Goal: Find specific page/section: Find specific page/section

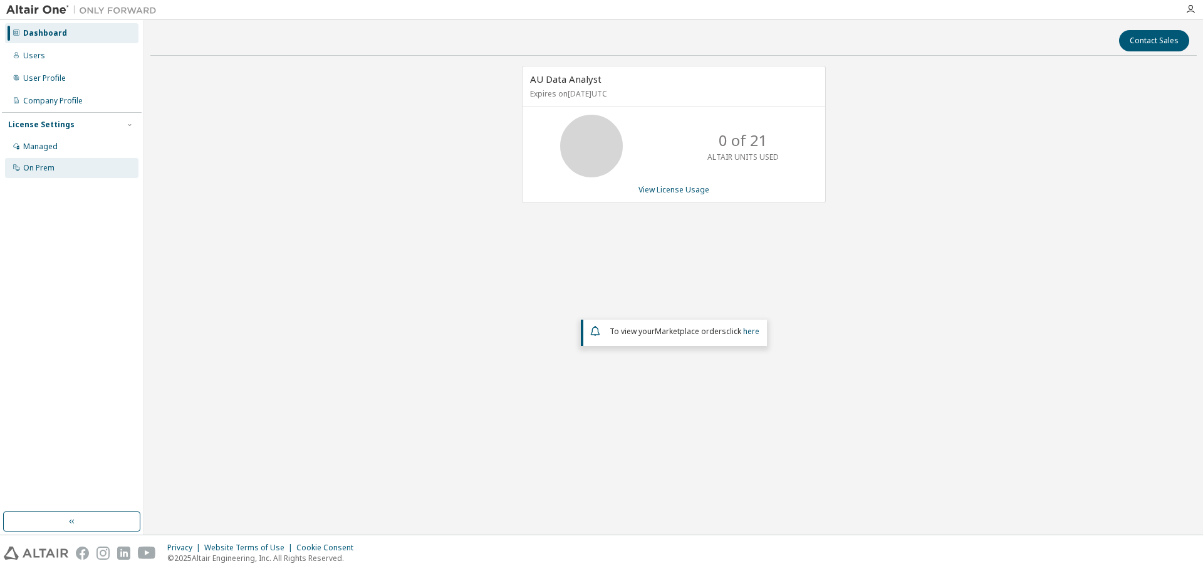
click at [33, 163] on div "On Prem" at bounding box center [38, 168] width 31 height 10
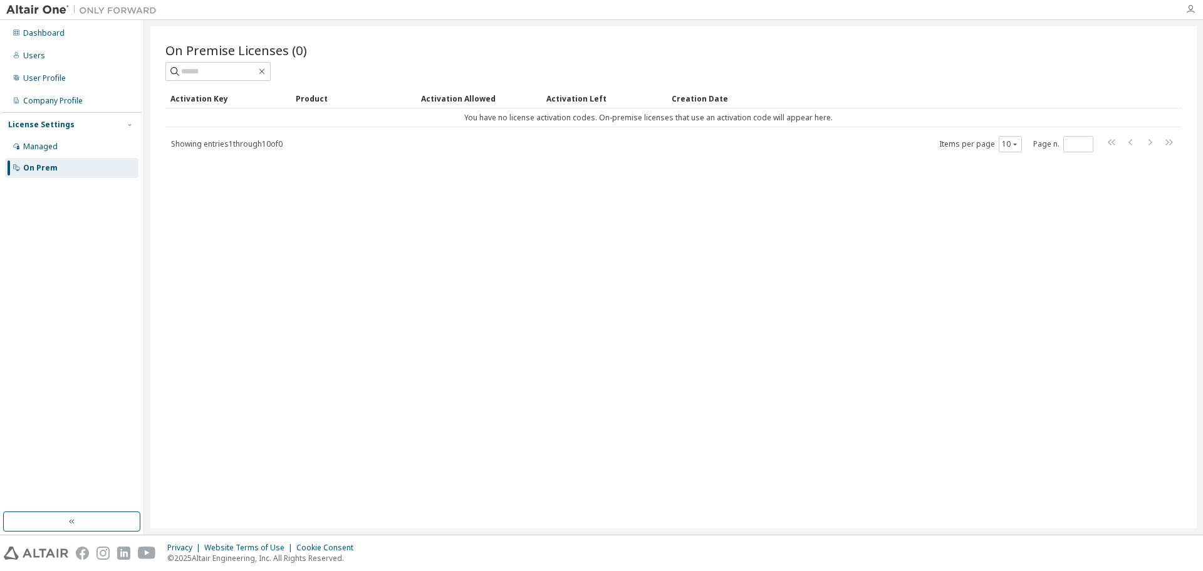
click at [1188, 8] on icon "button" at bounding box center [1191, 9] width 10 height 10
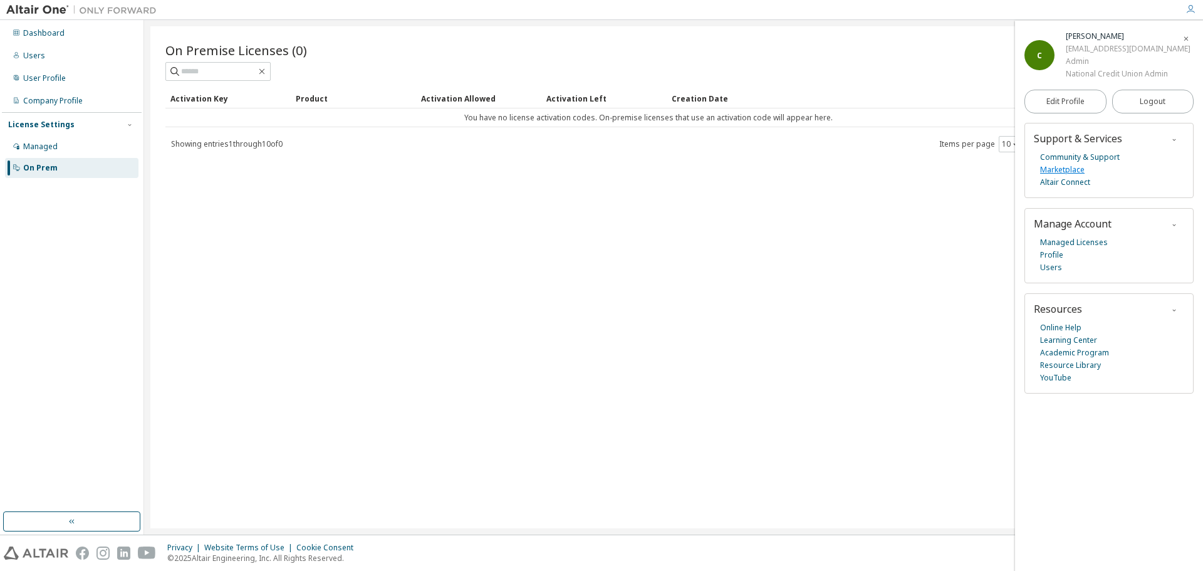
click at [1076, 165] on link "Marketplace" at bounding box center [1062, 170] width 44 height 13
